Goal: Complete application form: Complete application form

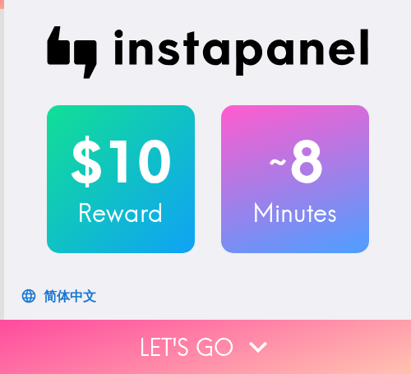
click at [250, 329] on icon "button" at bounding box center [258, 347] width 36 height 36
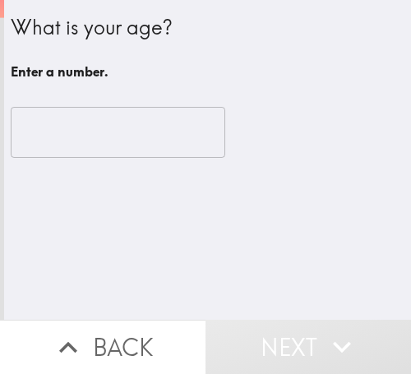
click at [130, 116] on input "number" at bounding box center [118, 132] width 215 height 51
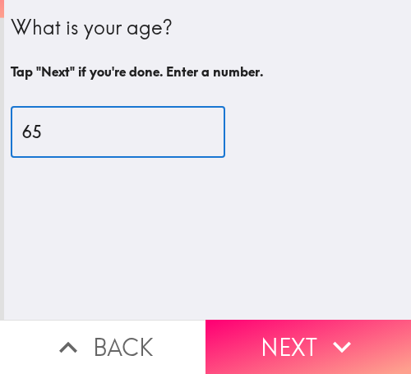
type input "6"
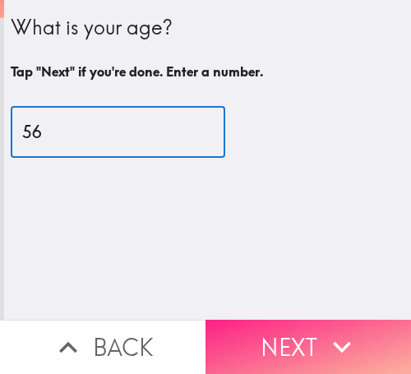
type input "56"
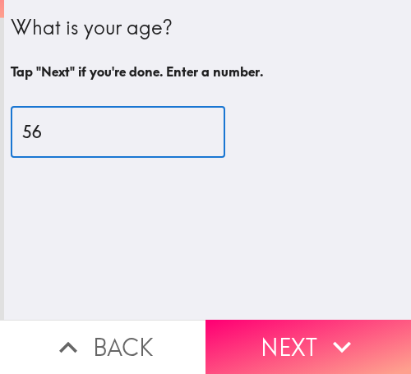
click at [332, 329] on icon "button" at bounding box center [342, 347] width 36 height 36
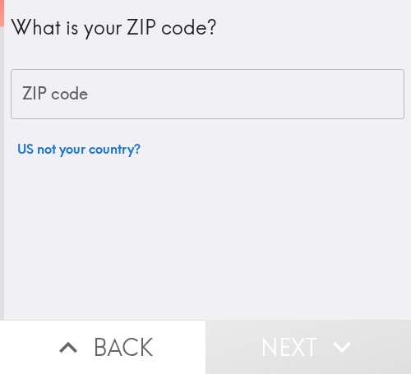
click at [195, 95] on input "ZIP code" at bounding box center [208, 94] width 394 height 51
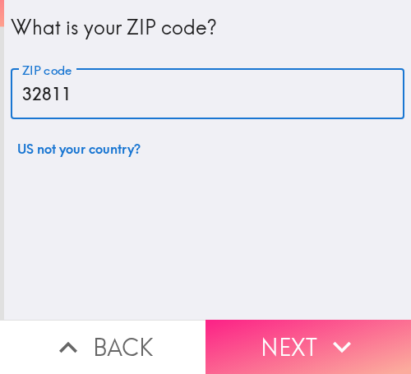
type input "32811"
click at [290, 320] on button "Next" at bounding box center [307, 347] width 205 height 54
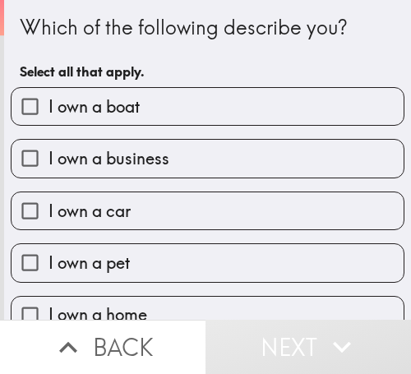
click at [297, 133] on div "I own a business" at bounding box center [201, 152] width 407 height 52
click at [284, 139] on div "I own a business" at bounding box center [208, 158] width 394 height 39
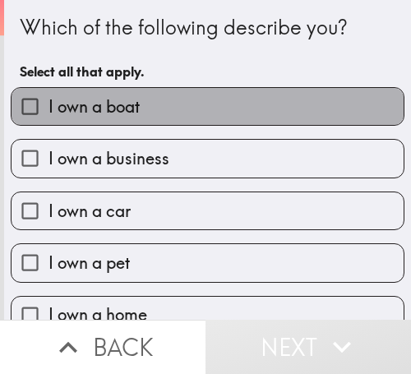
click at [293, 98] on label "I own a boat" at bounding box center [208, 106] width 392 height 37
click at [48, 98] on input "I own a boat" at bounding box center [30, 106] width 37 height 37
checkbox input "true"
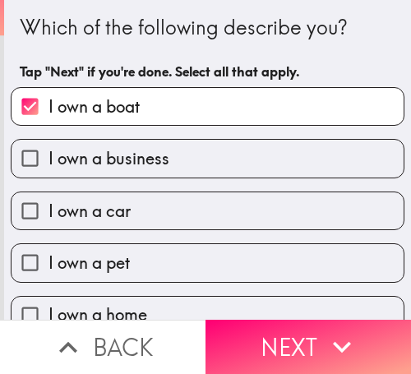
click at [280, 146] on label "I own a business" at bounding box center [208, 158] width 392 height 37
click at [48, 146] on input "I own a business" at bounding box center [30, 158] width 37 height 37
checkbox input "true"
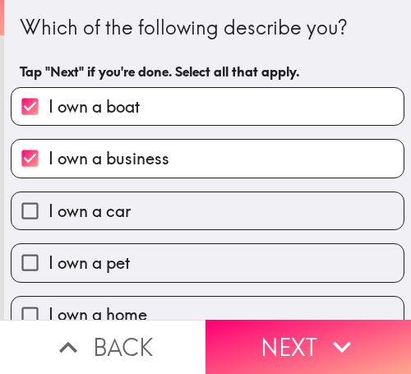
click at [252, 213] on label "I own a car" at bounding box center [208, 210] width 392 height 37
click at [48, 213] on input "I own a car" at bounding box center [30, 210] width 37 height 37
checkbox input "true"
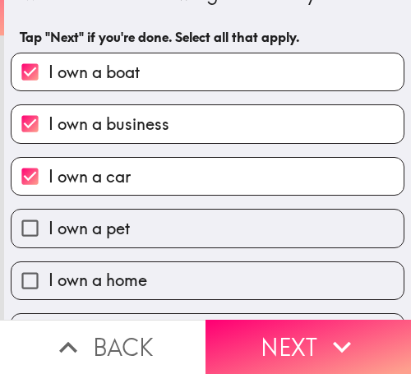
scroll to position [80, 0]
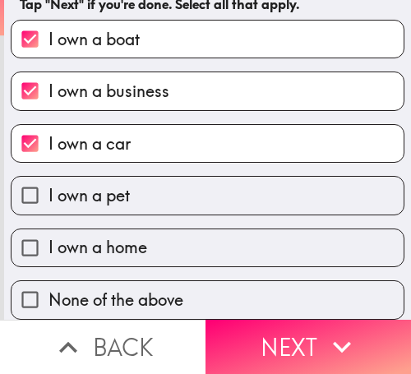
click at [210, 181] on label "I own a pet" at bounding box center [208, 195] width 392 height 37
click at [48, 181] on input "I own a pet" at bounding box center [30, 195] width 37 height 37
checkbox input "true"
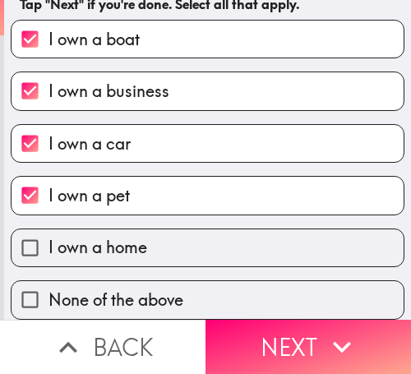
click at [211, 229] on label "I own a home" at bounding box center [208, 247] width 392 height 37
click at [48, 229] on input "I own a home" at bounding box center [30, 247] width 37 height 37
checkbox input "true"
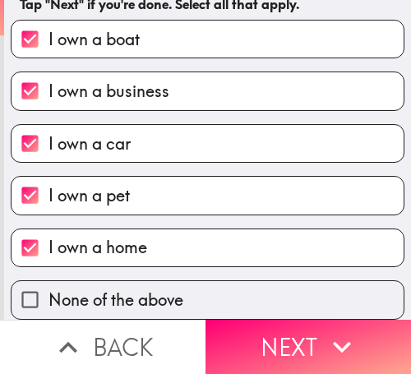
click at [283, 335] on button "Next" at bounding box center [307, 347] width 205 height 54
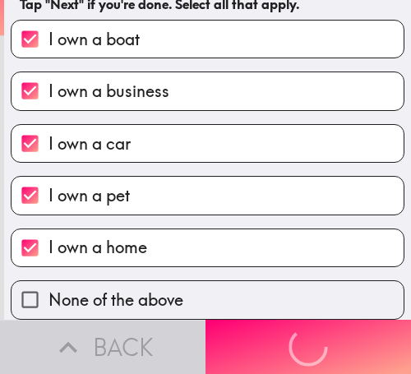
scroll to position [0, 0]
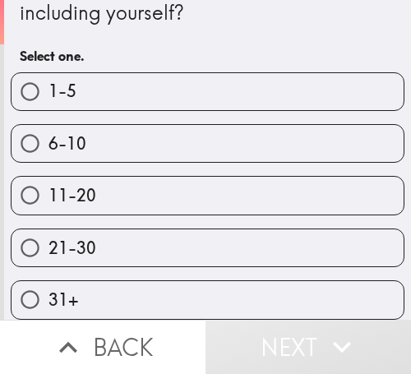
scroll to position [55, 0]
click at [224, 141] on label "6-10" at bounding box center [208, 143] width 392 height 37
click at [48, 141] on input "6-10" at bounding box center [30, 143] width 37 height 37
radio input "true"
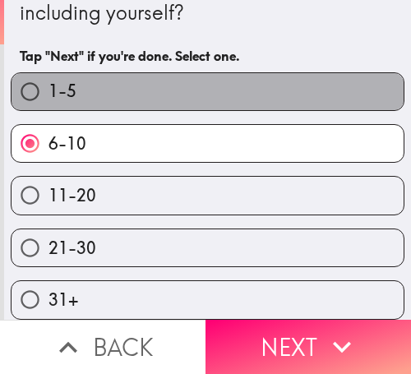
click at [344, 73] on label "1-5" at bounding box center [208, 91] width 392 height 37
click at [48, 73] on input "1-5" at bounding box center [30, 91] width 37 height 37
radio input "true"
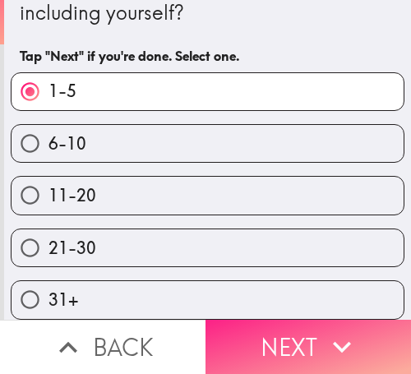
click at [324, 333] on icon "button" at bounding box center [342, 347] width 36 height 36
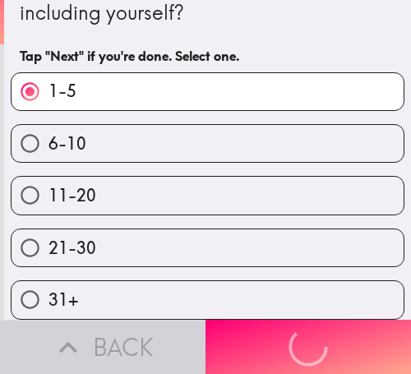
scroll to position [0, 0]
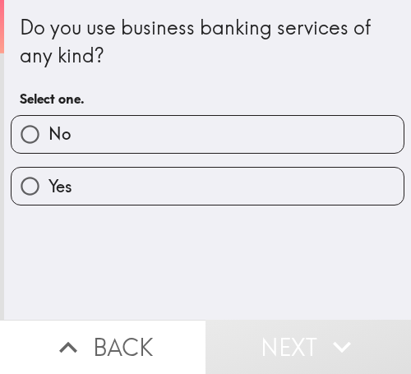
click at [236, 168] on label "Yes" at bounding box center [208, 186] width 392 height 37
click at [48, 168] on input "Yes" at bounding box center [30, 186] width 37 height 37
radio input "true"
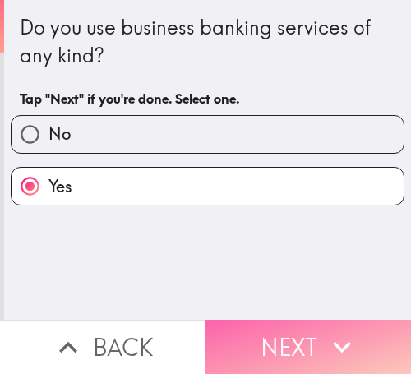
drag, startPoint x: 279, startPoint y: 337, endPoint x: 408, endPoint y: 302, distance: 133.6
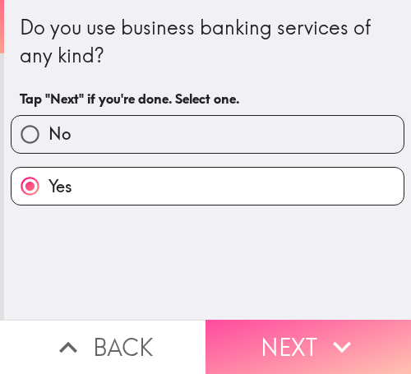
click at [280, 337] on button "Next" at bounding box center [307, 347] width 205 height 54
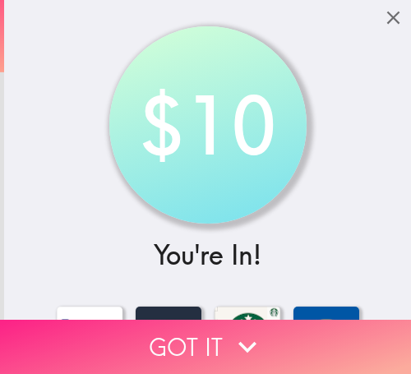
click at [286, 323] on button "Got it" at bounding box center [205, 347] width 411 height 54
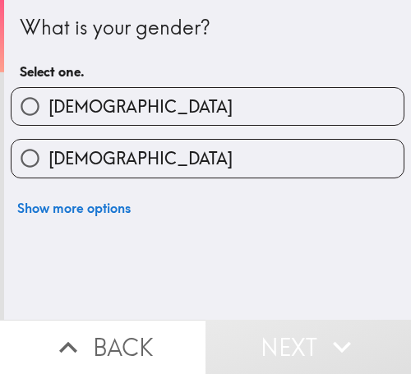
click at [126, 118] on label "[DEMOGRAPHIC_DATA]" at bounding box center [208, 106] width 392 height 37
click at [48, 118] on input "[DEMOGRAPHIC_DATA]" at bounding box center [30, 106] width 37 height 37
radio input "true"
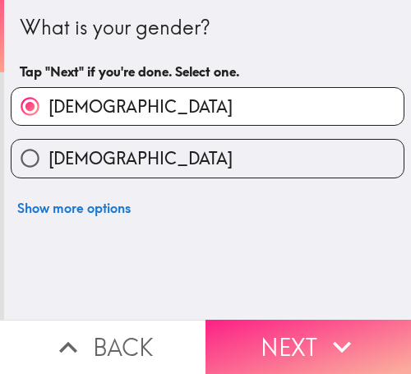
click at [316, 324] on button "Next" at bounding box center [307, 347] width 205 height 54
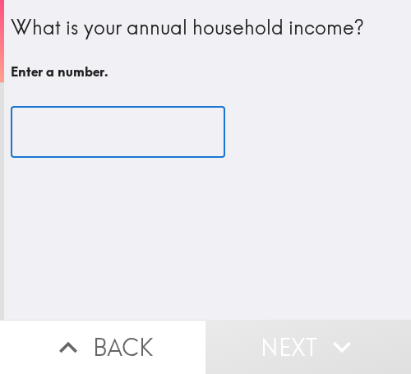
click at [112, 124] on input "number" at bounding box center [118, 132] width 215 height 51
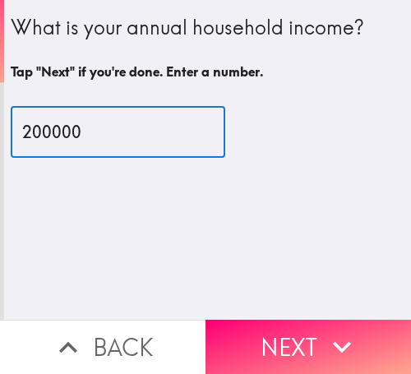
type input "200000"
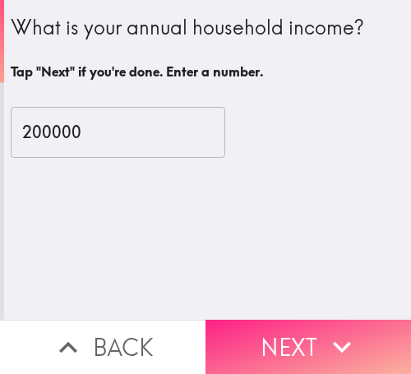
click at [316, 337] on button "Next" at bounding box center [307, 347] width 205 height 54
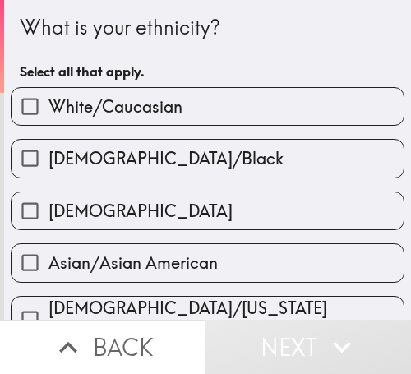
click at [291, 126] on div "[DEMOGRAPHIC_DATA]/Black" at bounding box center [201, 152] width 407 height 52
click at [215, 116] on label "White/Caucasian" at bounding box center [208, 106] width 392 height 37
click at [48, 116] on input "White/Caucasian" at bounding box center [30, 106] width 37 height 37
checkbox input "true"
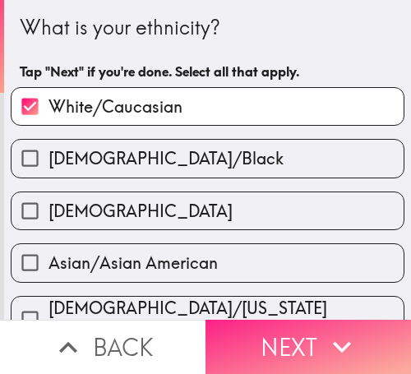
click at [311, 339] on button "Next" at bounding box center [307, 347] width 205 height 54
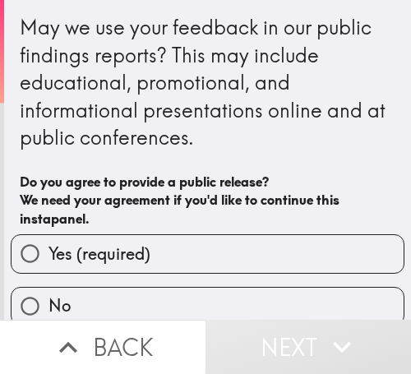
scroll to position [18, 0]
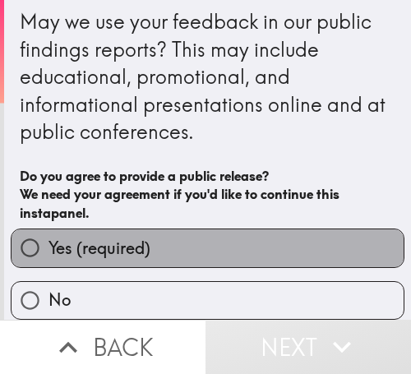
click at [250, 229] on label "Yes (required)" at bounding box center [208, 247] width 392 height 37
click at [48, 229] on input "Yes (required)" at bounding box center [30, 247] width 37 height 37
radio input "true"
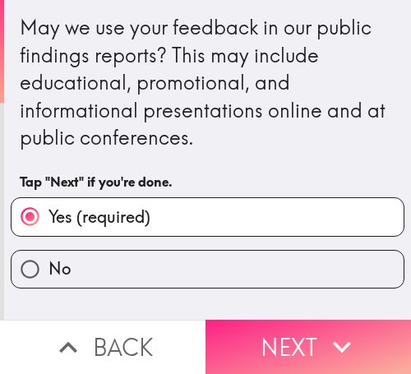
click at [312, 347] on button "Next" at bounding box center [307, 347] width 205 height 54
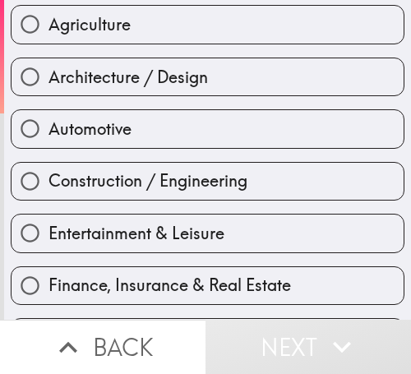
scroll to position [247, 0]
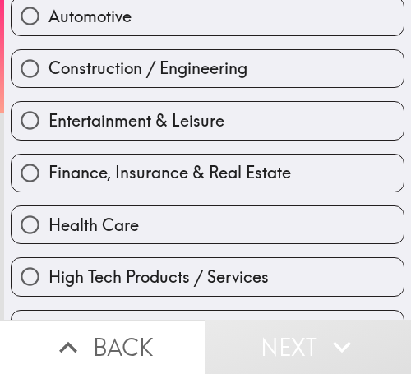
click at [141, 182] on span "Finance, Insurance & Real Estate" at bounding box center [169, 172] width 242 height 23
click at [48, 182] on input "Finance, Insurance & Real Estate" at bounding box center [30, 173] width 37 height 37
radio input "true"
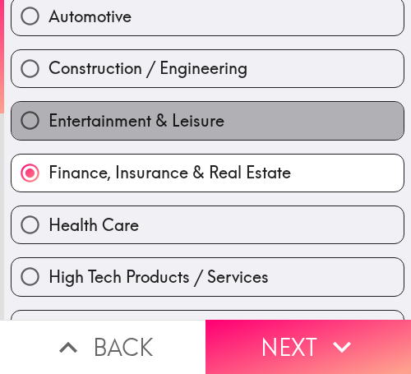
click at [244, 102] on label "Entertainment & Leisure" at bounding box center [208, 120] width 392 height 37
click at [48, 102] on input "Entertainment & Leisure" at bounding box center [30, 120] width 37 height 37
radio input "true"
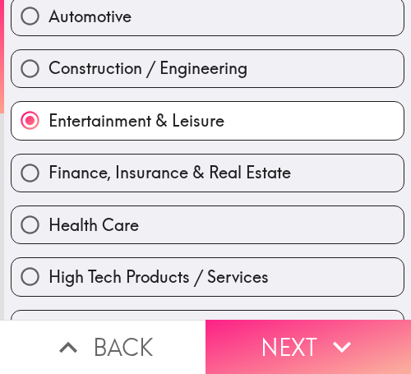
click at [309, 338] on button "Next" at bounding box center [307, 347] width 205 height 54
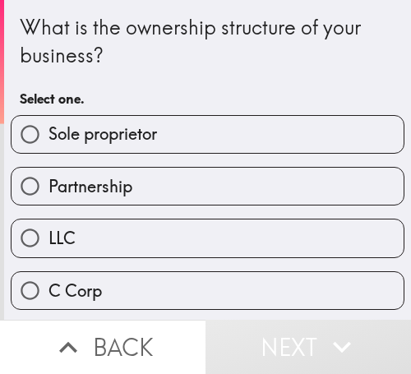
click at [185, 134] on label "Sole proprietor" at bounding box center [208, 134] width 392 height 37
click at [48, 134] on input "Sole proprietor" at bounding box center [30, 134] width 37 height 37
radio input "true"
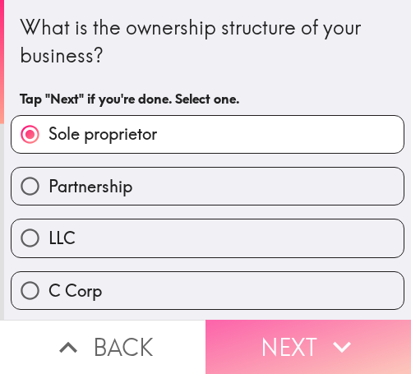
click at [289, 321] on button "Next" at bounding box center [307, 347] width 205 height 54
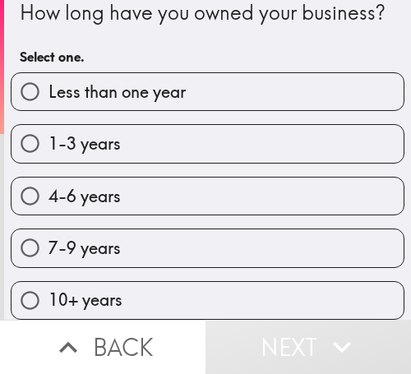
scroll to position [55, 0]
click at [160, 177] on div "4-6 years" at bounding box center [208, 196] width 394 height 39
click at [204, 140] on label "1-3 years" at bounding box center [208, 143] width 392 height 37
click at [48, 140] on input "1-3 years" at bounding box center [30, 143] width 37 height 37
radio input "true"
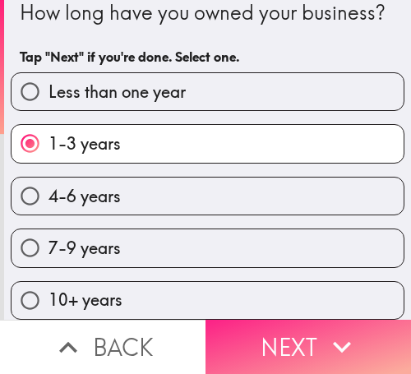
click at [295, 307] on div "10+ years" at bounding box center [208, 300] width 394 height 39
click at [310, 339] on button "Next" at bounding box center [307, 347] width 205 height 54
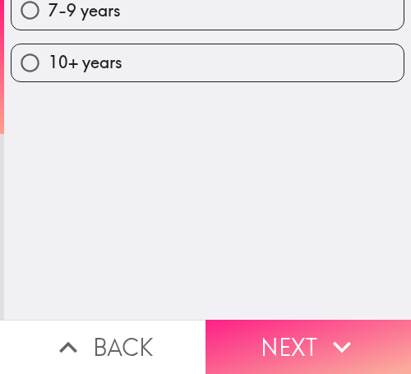
scroll to position [0, 0]
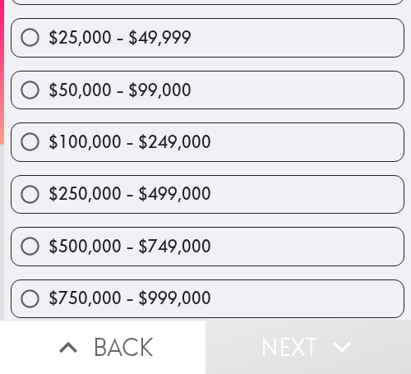
scroll to position [164, 0]
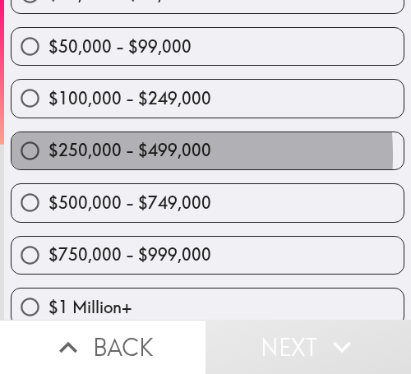
click at [97, 155] on span "$250,000 - $499,000" at bounding box center [129, 150] width 163 height 23
click at [48, 155] on input "$250,000 - $499,000" at bounding box center [30, 150] width 37 height 37
radio input "true"
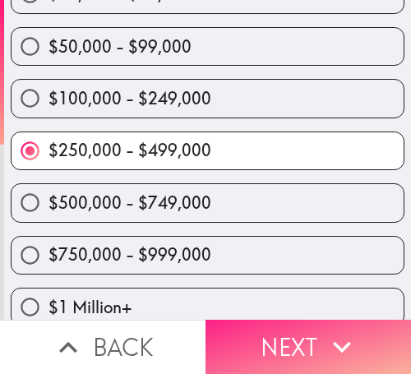
click at [325, 329] on icon "button" at bounding box center [342, 347] width 36 height 36
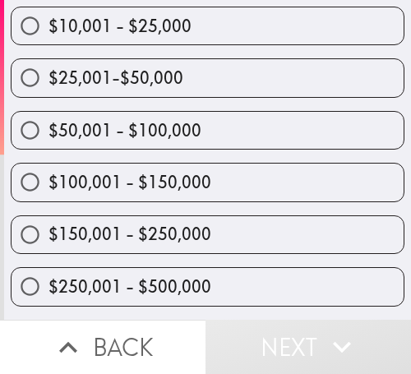
scroll to position [287, 0]
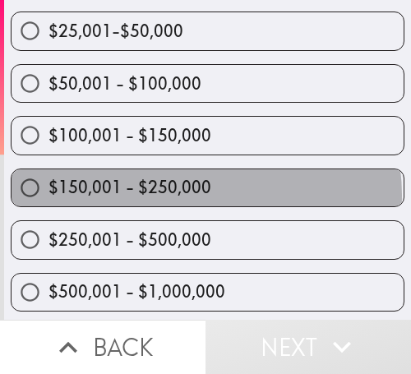
click at [199, 195] on span "$150,001 - $250,000" at bounding box center [129, 187] width 163 height 23
click at [48, 195] on input "$150,001 - $250,000" at bounding box center [30, 187] width 37 height 37
radio input "true"
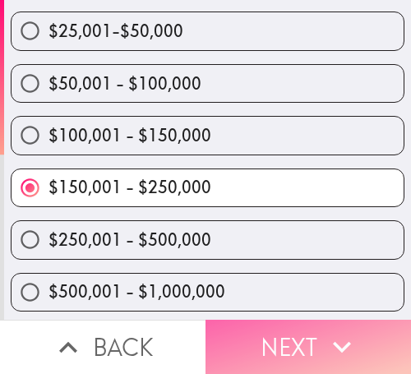
click at [308, 320] on button "Next" at bounding box center [307, 347] width 205 height 54
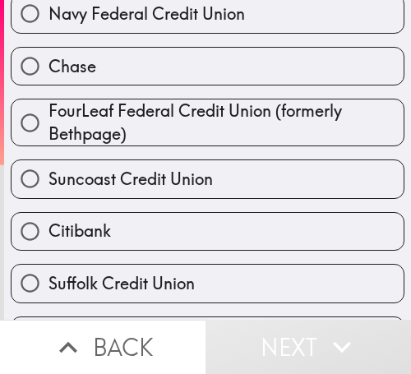
scroll to position [411, 0]
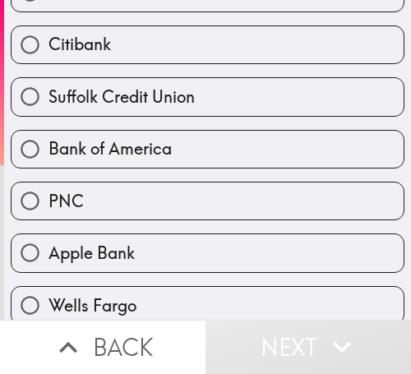
click at [138, 145] on span "Bank of America" at bounding box center [109, 148] width 123 height 23
click at [48, 145] on input "Bank of America" at bounding box center [30, 149] width 37 height 37
radio input "true"
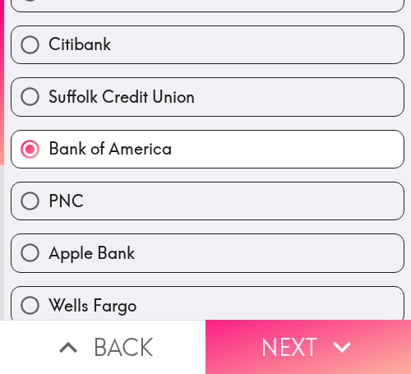
click at [314, 342] on button "Next" at bounding box center [307, 347] width 205 height 54
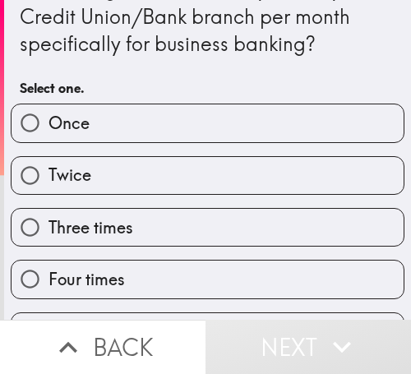
scroll to position [135, 0]
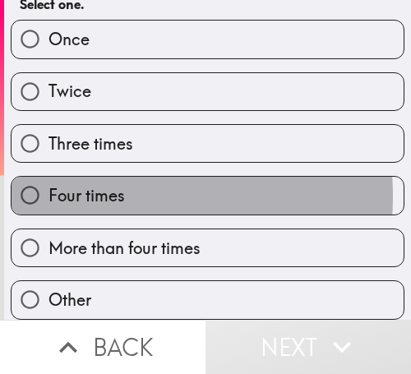
click at [85, 184] on span "Four times" at bounding box center [86, 195] width 76 height 23
click at [48, 183] on input "Four times" at bounding box center [30, 195] width 37 height 37
radio input "true"
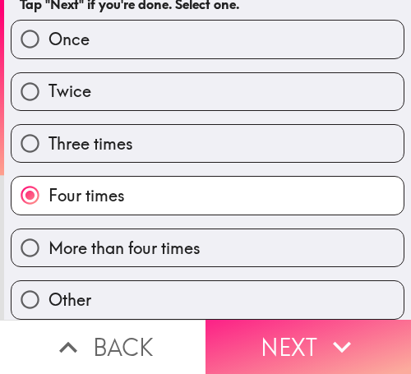
drag, startPoint x: 293, startPoint y: 340, endPoint x: 301, endPoint y: 327, distance: 15.1
click at [293, 340] on button "Next" at bounding box center [307, 347] width 205 height 54
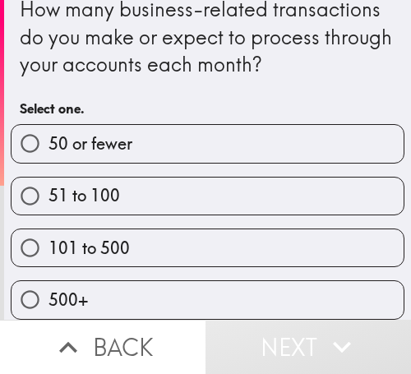
scroll to position [30, 0]
click at [182, 229] on label "101 to 500" at bounding box center [208, 247] width 392 height 37
click at [48, 229] on input "101 to 500" at bounding box center [30, 247] width 37 height 37
radio input "true"
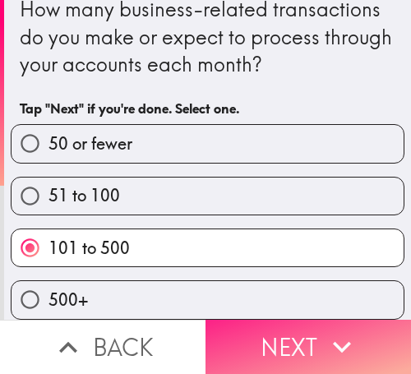
click at [301, 339] on button "Next" at bounding box center [307, 347] width 205 height 54
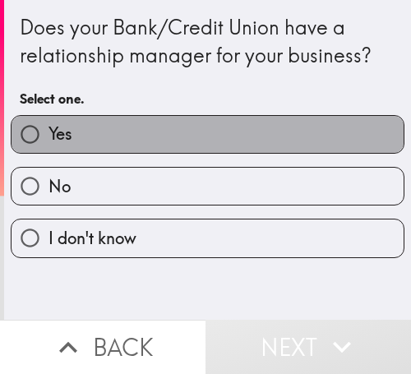
click at [256, 136] on label "Yes" at bounding box center [208, 134] width 392 height 37
click at [48, 136] on input "Yes" at bounding box center [30, 134] width 37 height 37
radio input "true"
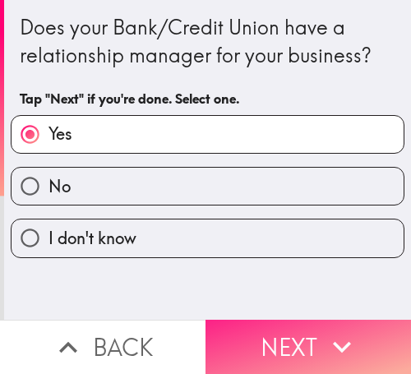
click at [307, 320] on button "Next" at bounding box center [307, 347] width 205 height 54
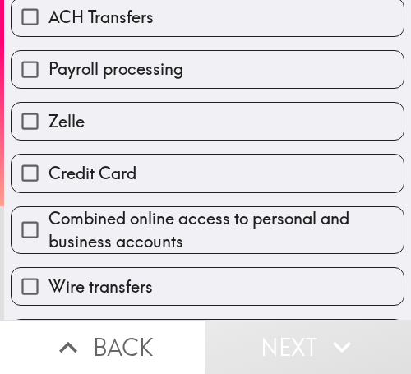
scroll to position [329, 0]
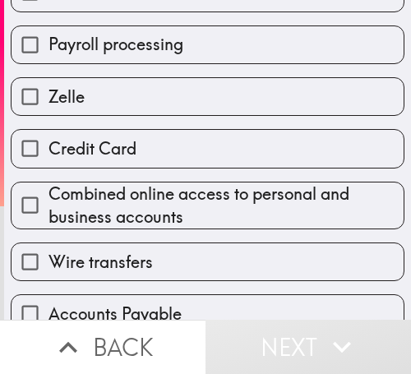
drag, startPoint x: 203, startPoint y: 215, endPoint x: 203, endPoint y: 200, distance: 14.8
click at [202, 215] on span "Combined online access to personal and business accounts" at bounding box center [225, 205] width 355 height 46
click at [48, 215] on input "Combined online access to personal and business accounts" at bounding box center [30, 205] width 37 height 37
checkbox input "true"
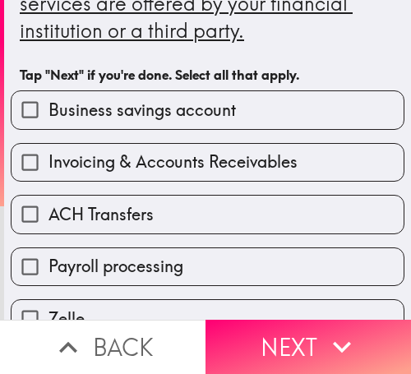
scroll to position [0, 0]
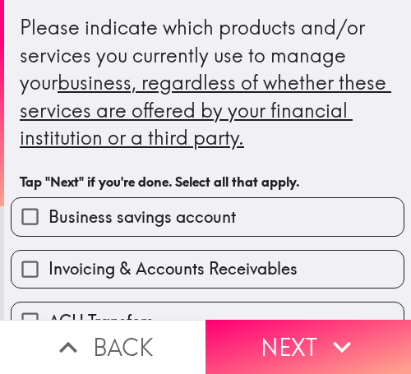
click at [169, 210] on span "Business savings account" at bounding box center [141, 216] width 187 height 23
click at [48, 210] on input "Business savings account" at bounding box center [30, 216] width 37 height 37
checkbox input "true"
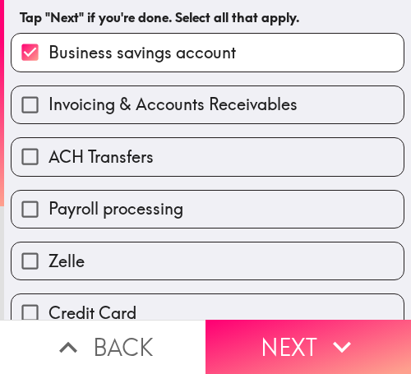
click at [187, 165] on label "ACH Transfers" at bounding box center [208, 156] width 392 height 37
click at [48, 165] on input "ACH Transfers" at bounding box center [30, 156] width 37 height 37
checkbox input "true"
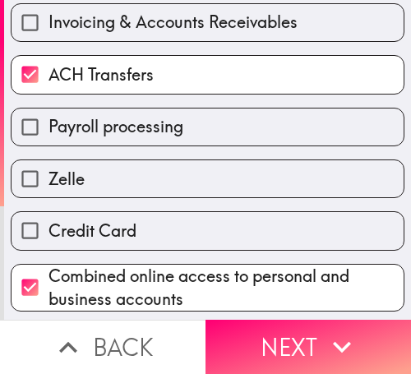
click at [190, 178] on label "Zelle" at bounding box center [208, 178] width 392 height 37
click at [48, 178] on input "Zelle" at bounding box center [30, 178] width 37 height 37
checkbox input "true"
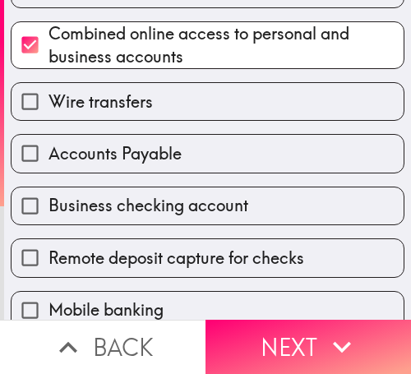
scroll to position [493, 0]
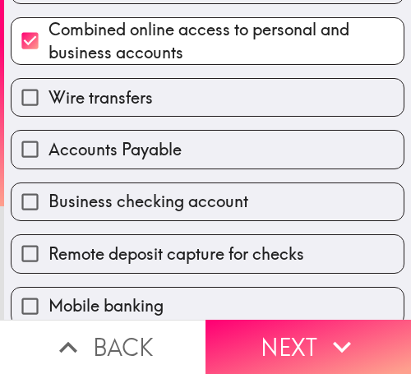
click at [173, 148] on span "Accounts Payable" at bounding box center [114, 149] width 133 height 23
click at [48, 148] on input "Accounts Payable" at bounding box center [30, 149] width 37 height 37
checkbox input "true"
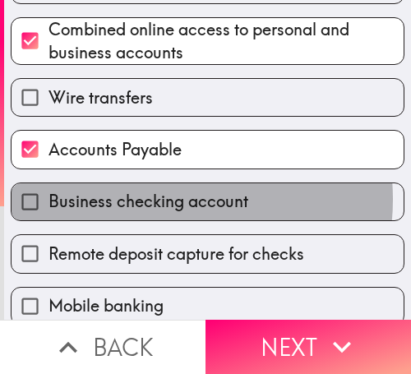
click at [165, 200] on span "Business checking account" at bounding box center [148, 201] width 200 height 23
click at [48, 200] on input "Business checking account" at bounding box center [30, 201] width 37 height 37
checkbox input "true"
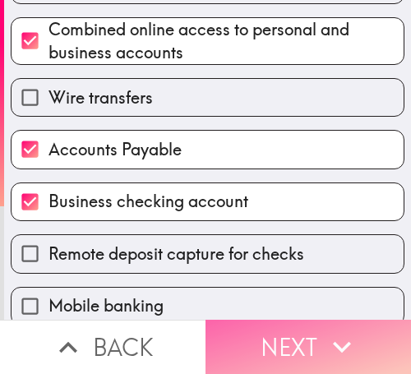
click at [310, 337] on button "Next" at bounding box center [307, 347] width 205 height 54
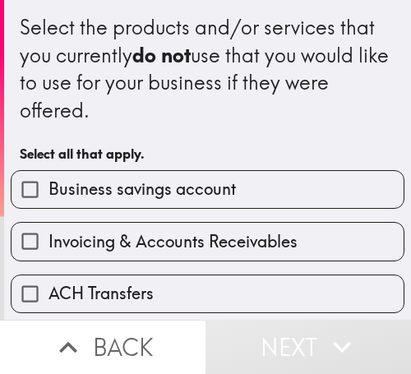
click at [212, 235] on span "Invoicing & Accounts Receivables" at bounding box center [172, 241] width 249 height 23
click at [48, 235] on input "Invoicing & Accounts Receivables" at bounding box center [30, 241] width 37 height 37
checkbox input "true"
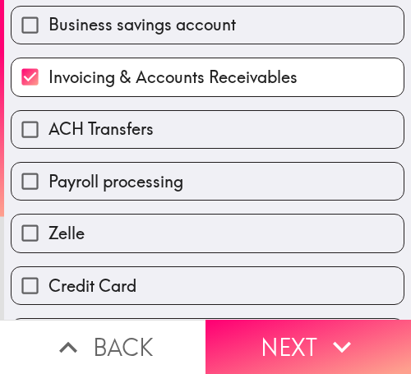
click at [172, 184] on span "Payroll processing" at bounding box center [115, 181] width 135 height 23
click at [48, 184] on input "Payroll processing" at bounding box center [30, 181] width 37 height 37
checkbox input "true"
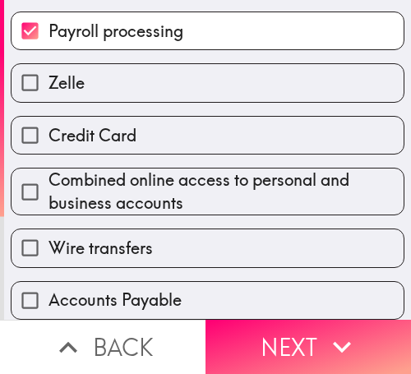
scroll to position [329, 0]
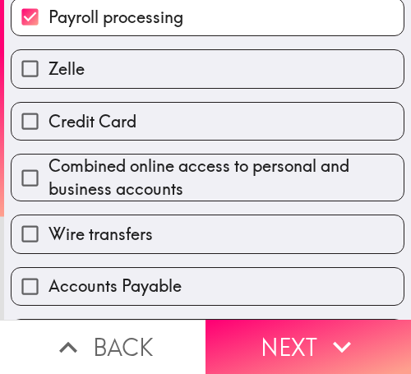
click at [135, 124] on label "Credit Card" at bounding box center [208, 121] width 392 height 37
click at [48, 124] on input "Credit Card" at bounding box center [30, 121] width 37 height 37
checkbox input "true"
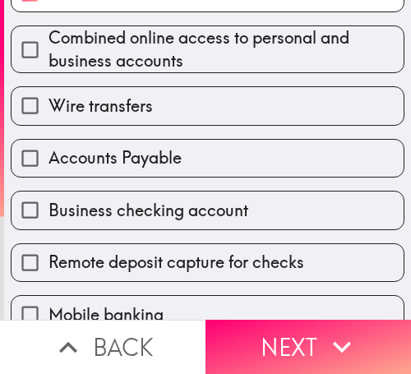
scroll to position [493, 0]
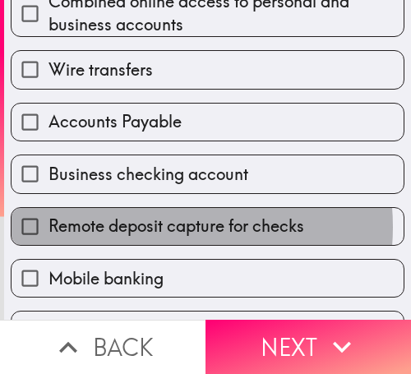
click at [154, 227] on span "Remote deposit capture for checks" at bounding box center [176, 226] width 256 height 23
click at [48, 227] on input "Remote deposit capture for checks" at bounding box center [30, 226] width 37 height 37
checkbox input "true"
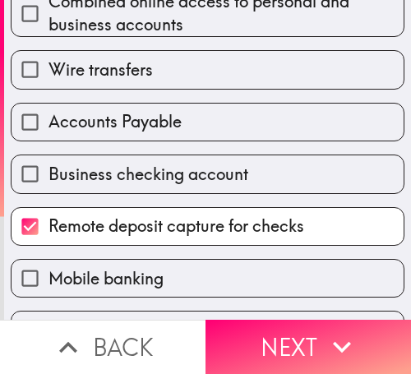
drag, startPoint x: 161, startPoint y: 270, endPoint x: 204, endPoint y: 278, distance: 43.4
click at [160, 270] on label "Mobile banking" at bounding box center [208, 278] width 392 height 37
click at [48, 270] on input "Mobile banking" at bounding box center [30, 278] width 37 height 37
checkbox input "true"
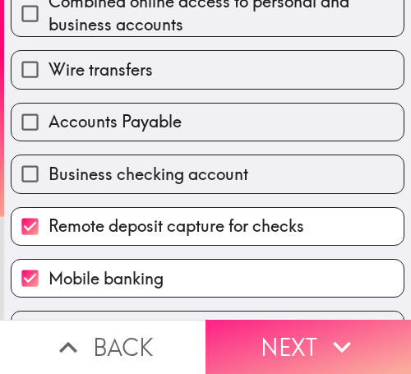
click at [324, 339] on icon "button" at bounding box center [342, 347] width 36 height 36
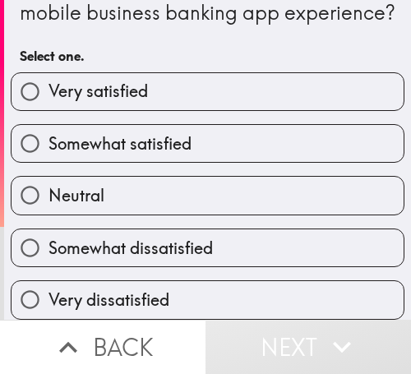
click at [185, 86] on label "Very satisfied" at bounding box center [208, 91] width 392 height 37
click at [48, 86] on input "Very satisfied" at bounding box center [30, 91] width 37 height 37
radio input "true"
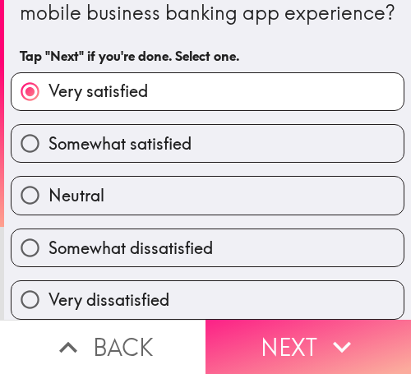
click at [270, 330] on button "Next" at bounding box center [307, 347] width 205 height 54
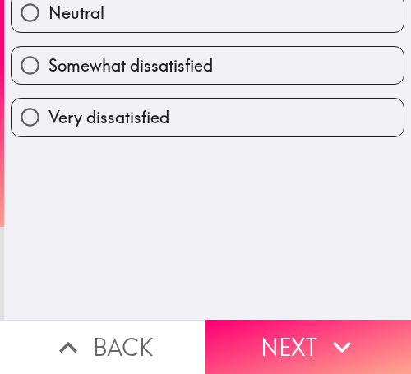
scroll to position [0, 0]
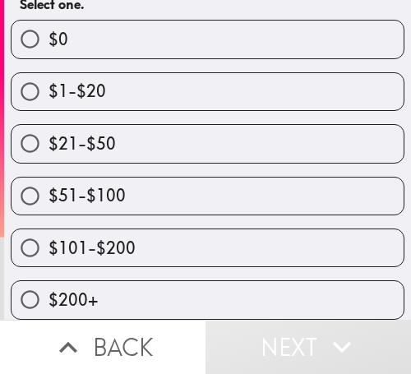
scroll to position [217, 0]
click at [169, 178] on label "$51-$100" at bounding box center [208, 196] width 392 height 37
click at [48, 178] on input "$51-$100" at bounding box center [30, 196] width 37 height 37
radio input "true"
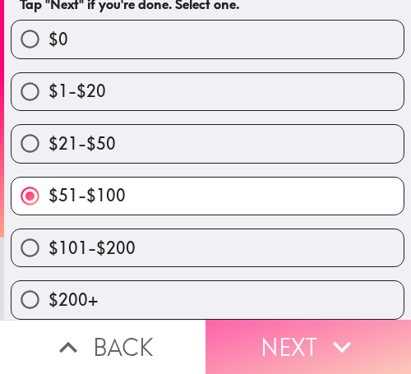
click at [330, 340] on icon "button" at bounding box center [342, 347] width 36 height 36
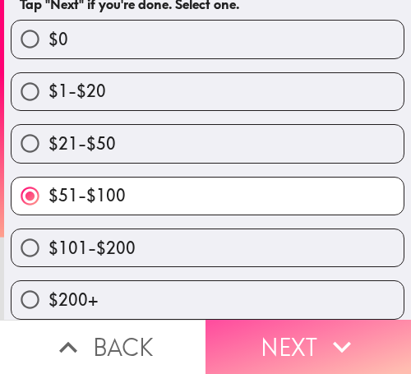
scroll to position [149, 0]
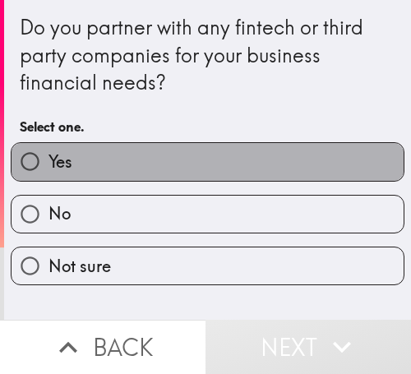
click at [206, 166] on label "Yes" at bounding box center [208, 161] width 392 height 37
click at [48, 166] on input "Yes" at bounding box center [30, 161] width 37 height 37
radio input "true"
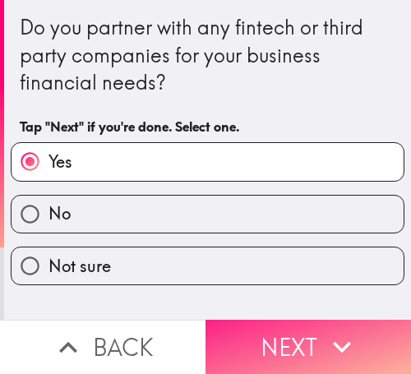
click at [347, 329] on icon "button" at bounding box center [342, 347] width 36 height 36
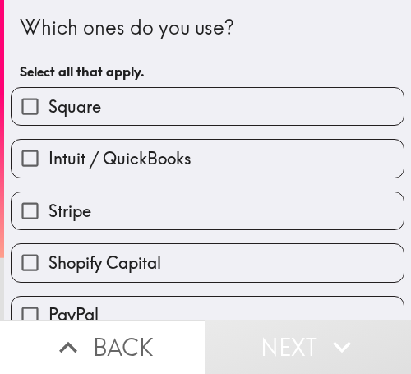
click at [216, 117] on label "Square" at bounding box center [208, 106] width 392 height 37
click at [48, 117] on input "Square" at bounding box center [30, 106] width 37 height 37
checkbox input "true"
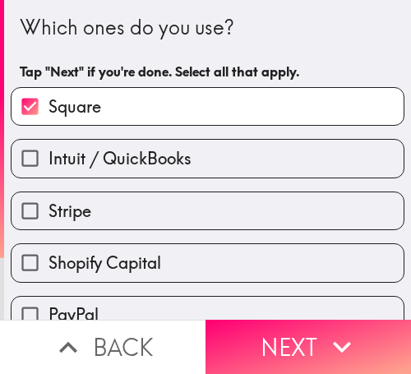
drag, startPoint x: 235, startPoint y: 197, endPoint x: 237, endPoint y: 211, distance: 14.1
click at [234, 197] on label "Stripe" at bounding box center [208, 210] width 392 height 37
click at [48, 197] on input "Stripe" at bounding box center [30, 210] width 37 height 37
checkbox input "true"
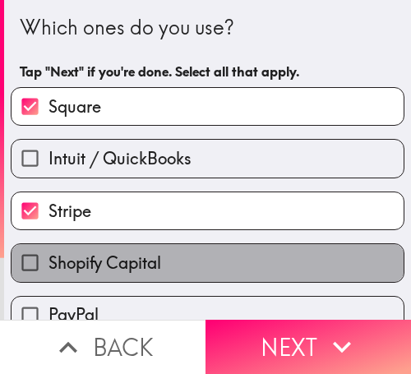
click at [215, 259] on label "Shopify Capital" at bounding box center [208, 262] width 392 height 37
click at [48, 259] on input "Shopify Capital" at bounding box center [30, 262] width 37 height 37
checkbox input "true"
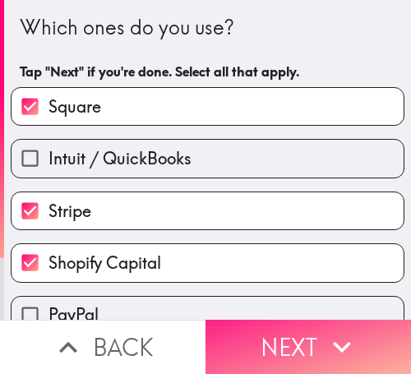
click at [328, 339] on icon "button" at bounding box center [342, 347] width 36 height 36
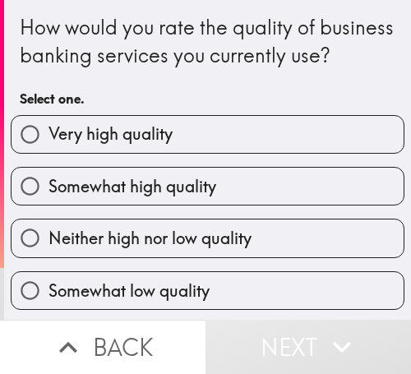
click at [111, 145] on span "Very high quality" at bounding box center [110, 133] width 124 height 23
click at [48, 153] on input "Very high quality" at bounding box center [30, 134] width 37 height 37
radio input "true"
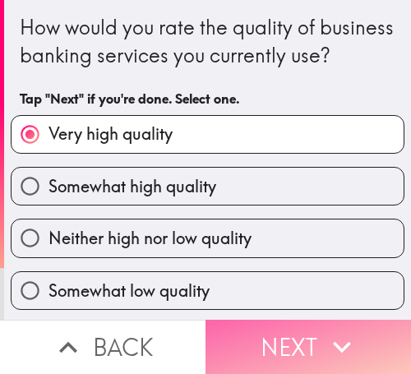
click at [293, 337] on button "Next" at bounding box center [307, 347] width 205 height 54
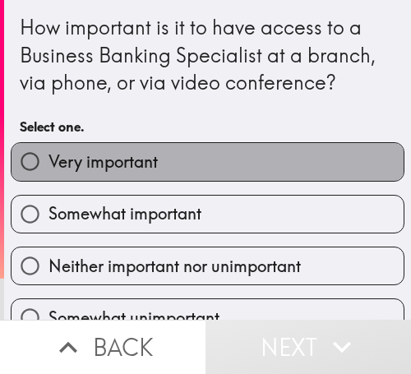
drag, startPoint x: 237, startPoint y: 170, endPoint x: 271, endPoint y: 203, distance: 47.7
click at [237, 170] on label "Very important" at bounding box center [208, 161] width 392 height 37
click at [48, 170] on input "Very important" at bounding box center [30, 161] width 37 height 37
radio input "true"
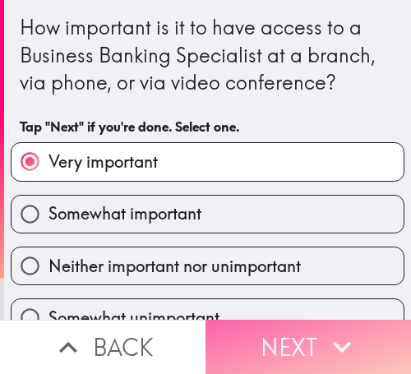
click at [344, 337] on icon "button" at bounding box center [342, 347] width 36 height 36
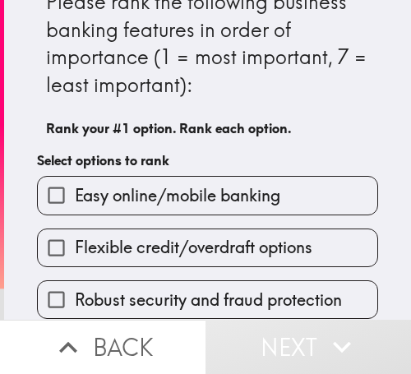
click at [253, 191] on span "Easy online/mobile banking" at bounding box center [177, 195] width 205 height 23
click at [75, 191] on input "Easy online/mobile banking" at bounding box center [56, 195] width 37 height 37
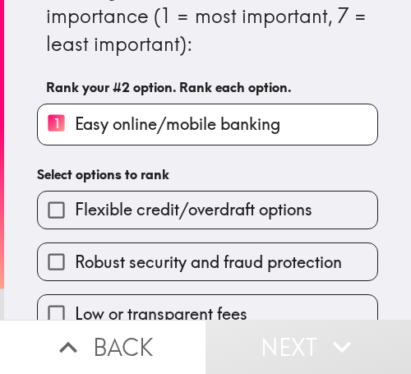
scroll to position [190, 0]
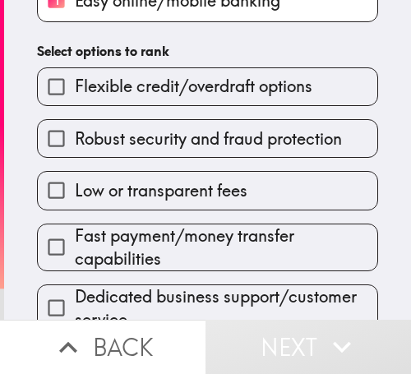
click at [244, 175] on label "Low or transparent fees" at bounding box center [207, 190] width 339 height 37
click at [75, 175] on input "Low or transparent fees" at bounding box center [56, 190] width 37 height 37
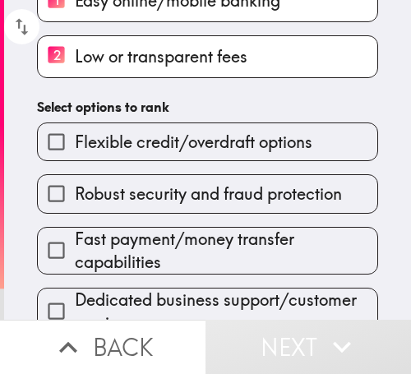
click at [226, 232] on span "Fast payment/money transfer capabilities" at bounding box center [226, 251] width 302 height 46
click at [75, 232] on input "Fast payment/money transfer capabilities" at bounding box center [56, 250] width 37 height 37
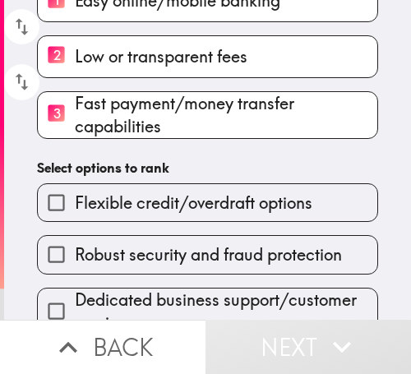
click at [218, 269] on label "Robust security and fraud protection" at bounding box center [207, 254] width 339 height 37
click at [75, 269] on input "Robust security and fraud protection" at bounding box center [56, 254] width 37 height 37
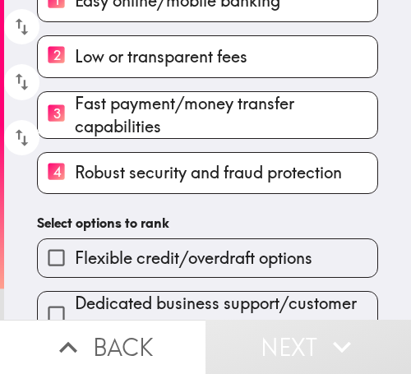
click at [201, 219] on h6 "Select options to rank" at bounding box center [207, 223] width 341 height 18
click at [239, 187] on label "4 Robust security and fraud protection" at bounding box center [207, 173] width 339 height 40
click at [75, 187] on input "4 Robust security and fraud protection" at bounding box center [56, 173] width 37 height 40
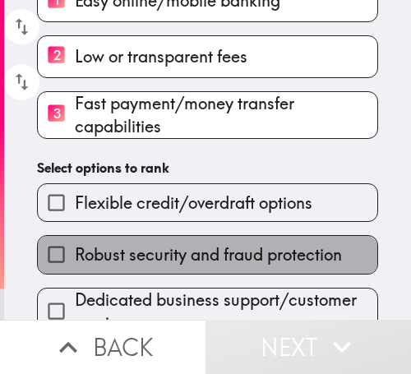
click at [225, 272] on label "Robust security and fraud protection" at bounding box center [207, 254] width 339 height 37
click at [75, 272] on input "Robust security and fraud protection" at bounding box center [56, 254] width 37 height 37
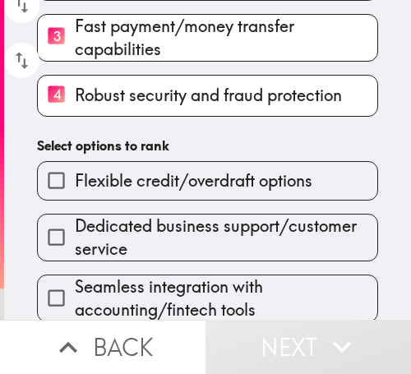
scroll to position [282, 0]
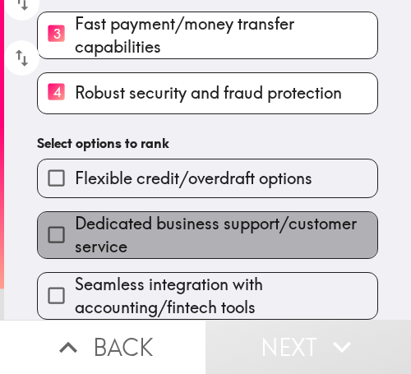
click at [226, 229] on span "Dedicated business support/customer service" at bounding box center [226, 235] width 302 height 46
click at [75, 229] on input "Dedicated business support/customer service" at bounding box center [56, 234] width 37 height 37
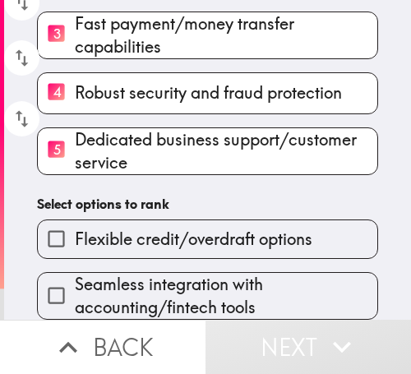
drag, startPoint x: 207, startPoint y: 287, endPoint x: 205, endPoint y: 270, distance: 17.4
click at [206, 287] on span "Seamless integration with accounting/fintech tools" at bounding box center [226, 296] width 302 height 46
click at [75, 287] on input "Seamless integration with accounting/fintech tools" at bounding box center [56, 295] width 37 height 37
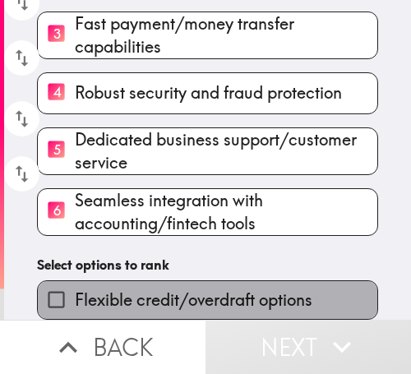
click at [233, 288] on span "Flexible credit/overdraft options" at bounding box center [194, 299] width 238 height 23
click at [75, 281] on input "Flexible credit/overdraft options" at bounding box center [56, 299] width 37 height 37
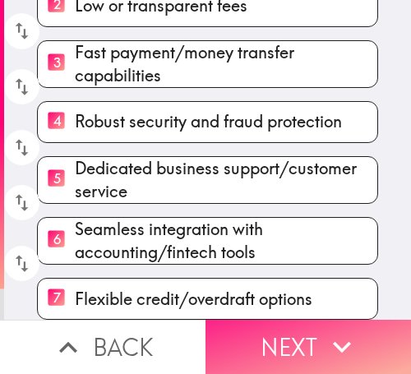
click at [288, 330] on button "Next" at bounding box center [307, 347] width 205 height 54
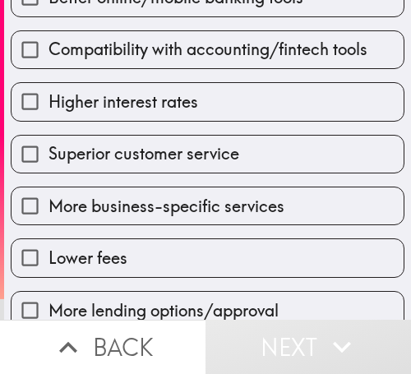
scroll to position [294, 0]
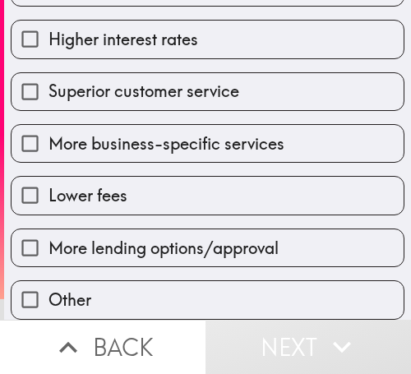
click at [201, 132] on span "More business-specific services" at bounding box center [166, 143] width 236 height 23
click at [48, 125] on input "More business-specific services" at bounding box center [30, 143] width 37 height 37
checkbox input "true"
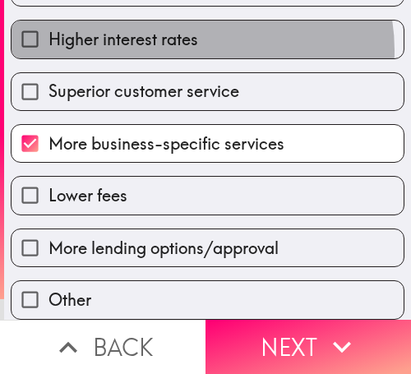
click at [195, 38] on label "Higher interest rates" at bounding box center [208, 39] width 392 height 37
click at [48, 38] on input "Higher interest rates" at bounding box center [30, 39] width 37 height 37
checkbox input "true"
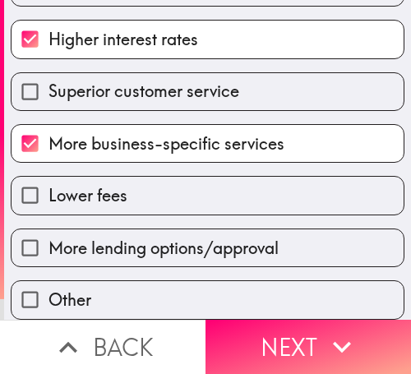
click at [196, 201] on div "Better online/mobile banking tools Compatibility with accounting/fintech tools …" at bounding box center [201, 110] width 407 height 417
click at [109, 237] on span "More lending options/approval" at bounding box center [163, 248] width 230 height 23
click at [48, 236] on input "More lending options/approval" at bounding box center [30, 247] width 37 height 37
checkbox input "true"
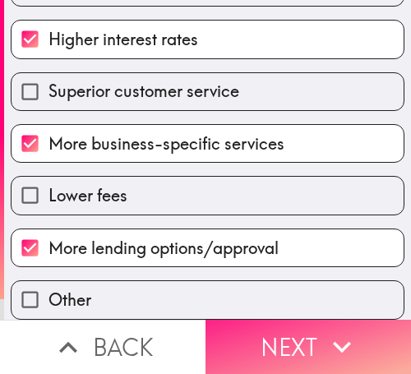
click at [339, 339] on icon "button" at bounding box center [342, 347] width 36 height 36
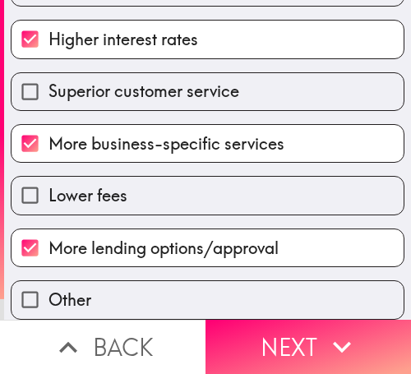
scroll to position [0, 0]
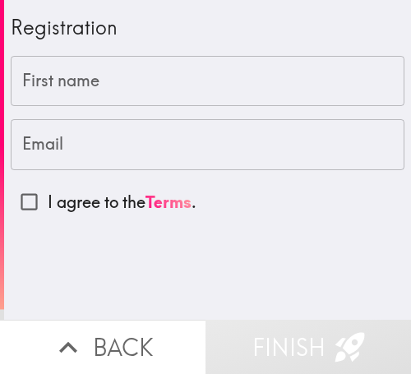
click at [238, 71] on input "First name" at bounding box center [208, 81] width 394 height 51
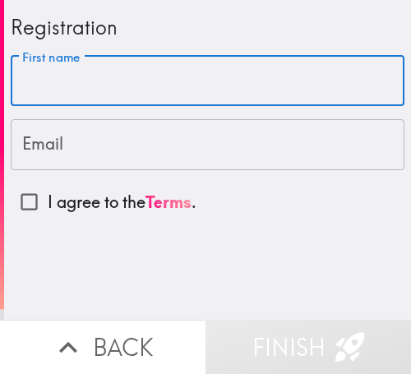
paste input "[PERSON_NAME]"
type input "[PERSON_NAME]"
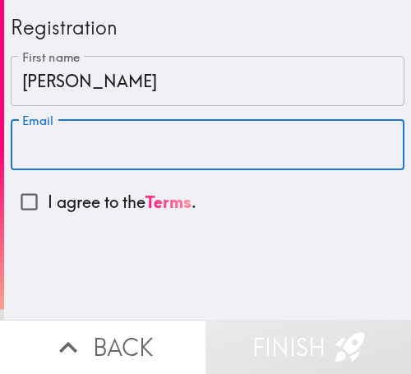
drag, startPoint x: 216, startPoint y: 147, endPoint x: 89, endPoint y: 185, distance: 132.9
click at [213, 147] on input "Email" at bounding box center [208, 144] width 394 height 51
paste input "[EMAIL_ADDRESS][DOMAIN_NAME]"
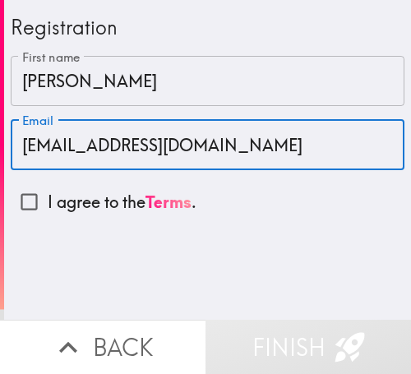
type input "[EMAIL_ADDRESS][DOMAIN_NAME]"
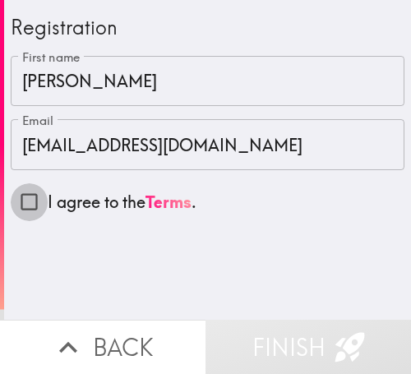
drag, startPoint x: 17, startPoint y: 202, endPoint x: 93, endPoint y: 221, distance: 77.9
click at [18, 202] on input "I agree to the Terms ." at bounding box center [29, 201] width 37 height 37
checkbox input "true"
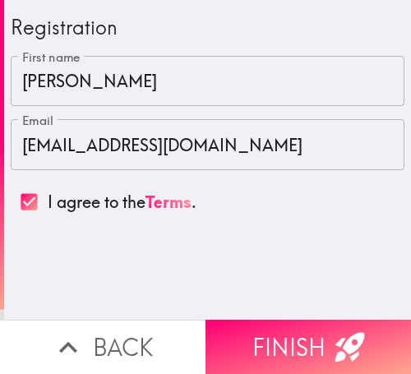
drag, startPoint x: 330, startPoint y: 321, endPoint x: 408, endPoint y: 300, distance: 80.2
click at [332, 329] on icon "button" at bounding box center [350, 347] width 36 height 36
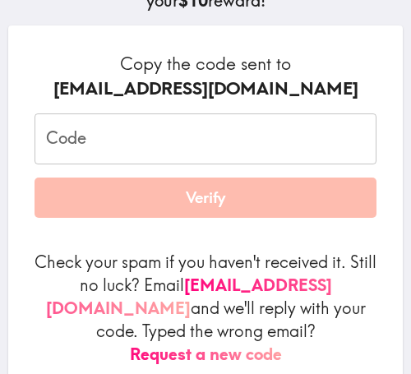
scroll to position [247, 0]
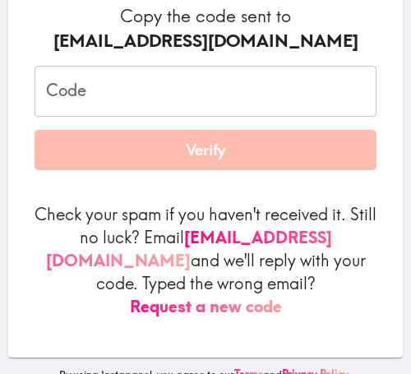
drag, startPoint x: 29, startPoint y: 282, endPoint x: 69, endPoint y: 238, distance: 59.3
click at [34, 278] on div "Copy the code sent to [EMAIL_ADDRESS][DOMAIN_NAME] Code Code Verify Check your …" at bounding box center [205, 168] width 395 height 380
click at [192, 114] on input "Code" at bounding box center [206, 91] width 342 height 51
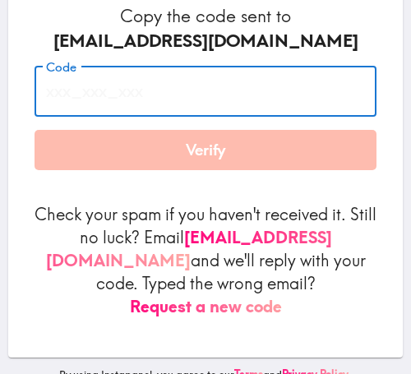
paste input "Pyq_k2J_eJY"
type input "Pyq_k2J_eJY"
drag, startPoint x: 199, startPoint y: 154, endPoint x: 238, endPoint y: 158, distance: 38.8
click at [199, 153] on button "Verify" at bounding box center [206, 150] width 342 height 41
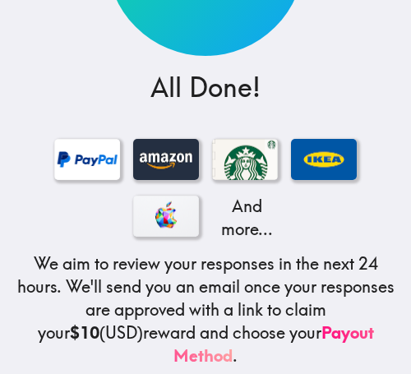
click at [288, 244] on div "And more..." at bounding box center [205, 188] width 385 height 113
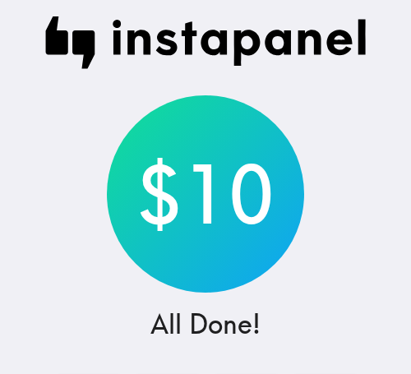
scroll to position [0, 0]
